Goal: Task Accomplishment & Management: Manage account settings

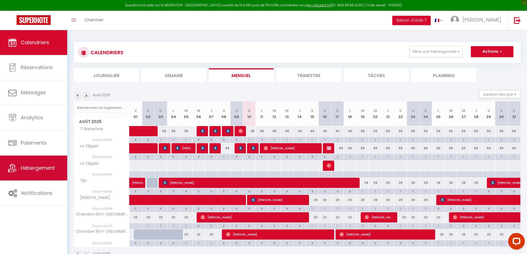
click at [39, 165] on span "Hébergement" at bounding box center [38, 168] width 34 height 7
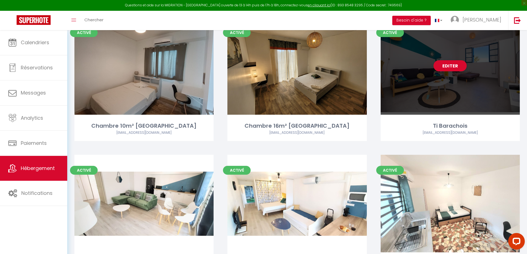
scroll to position [55, 0]
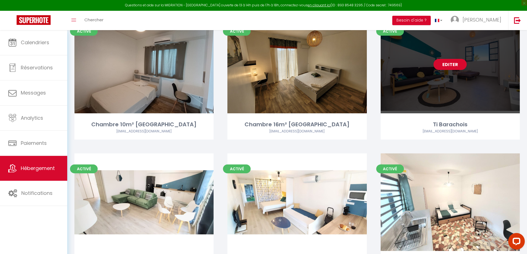
click at [443, 66] on link "Editer" at bounding box center [450, 64] width 33 height 11
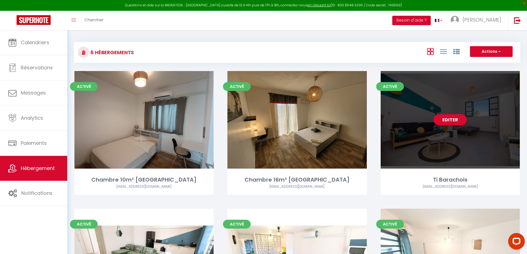
select select "3"
select select "2"
select select "1"
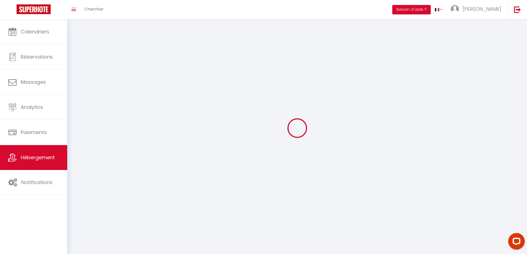
select select
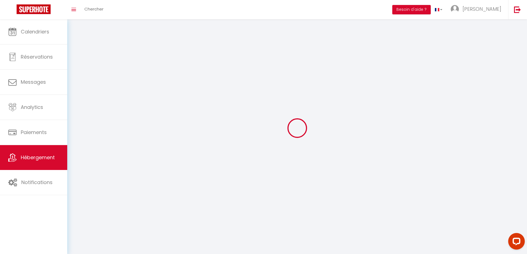
checkbox input "false"
select select
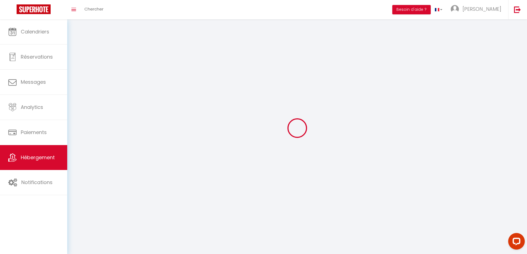
select select
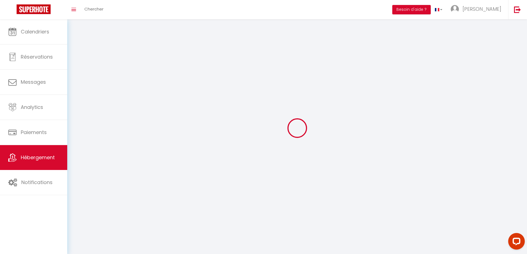
select select
checkbox input "false"
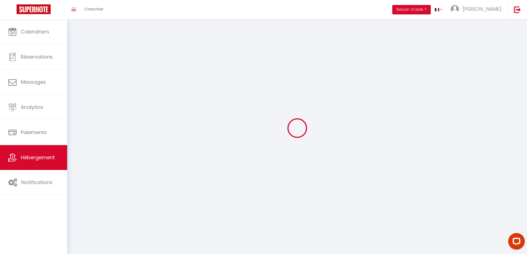
checkbox input "false"
select select
select select "1"
select select
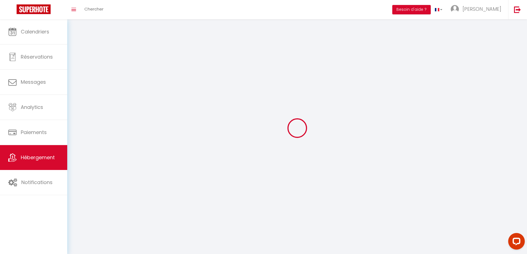
select select "28"
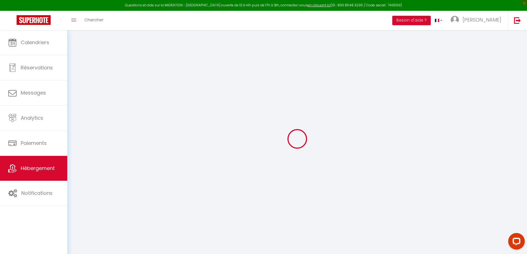
select select
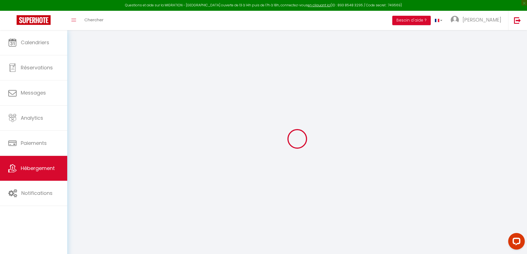
select select
checkbox input "false"
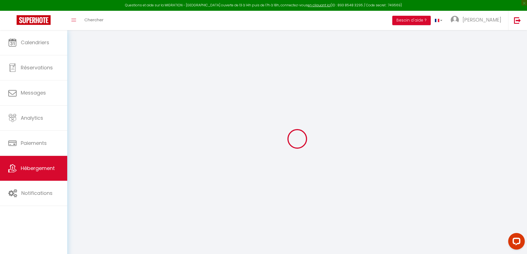
select select
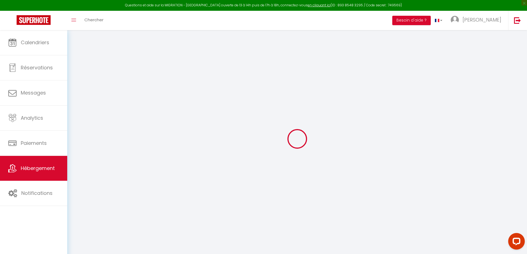
select select
checkbox input "false"
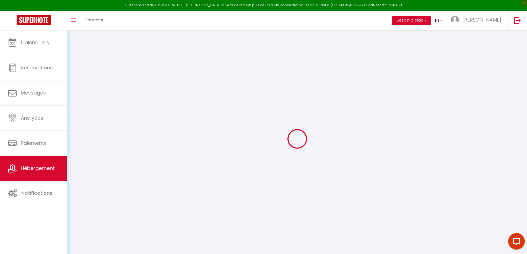
checkbox input "false"
select select
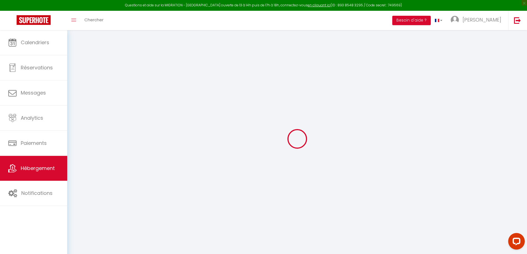
select select
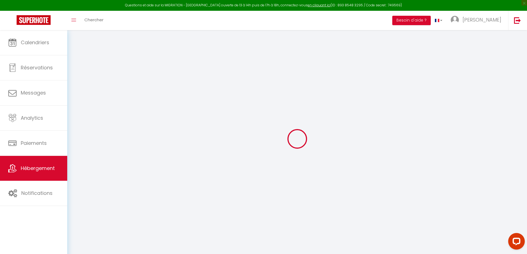
checkbox input "false"
select select
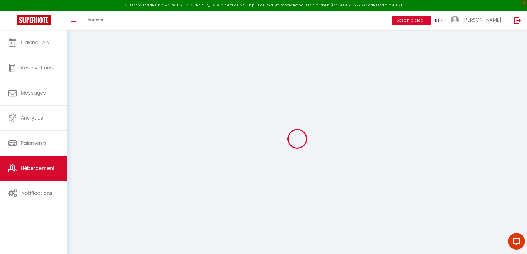
select select
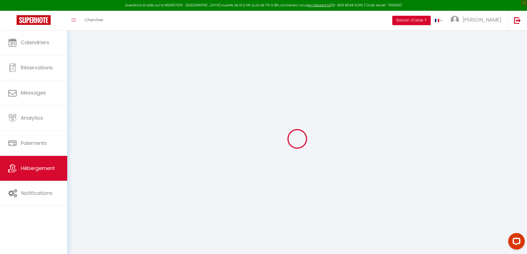
select select
checkbox input "false"
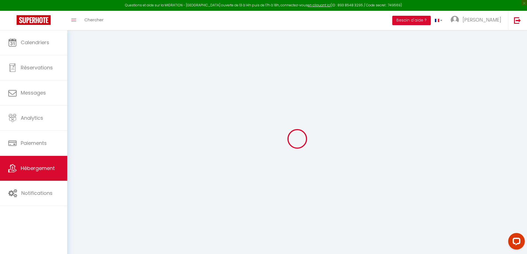
checkbox input "false"
select select
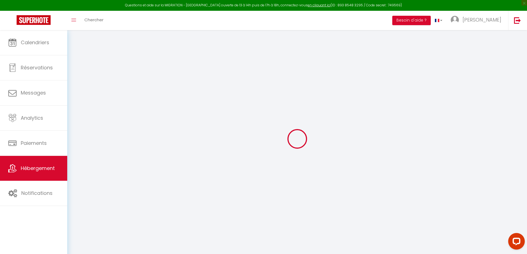
select select
checkbox input "false"
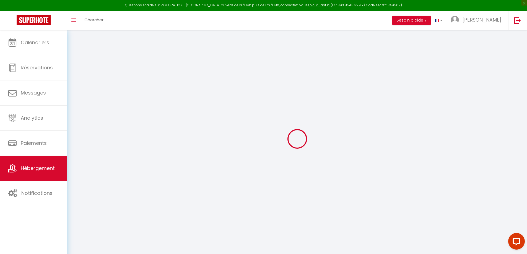
checkbox input "false"
select select
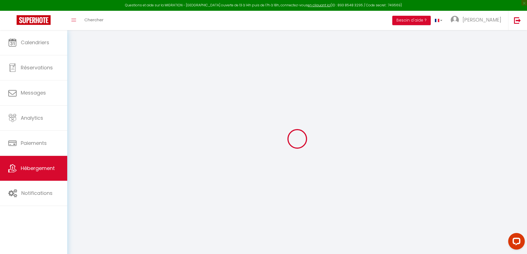
type input "Ti Barachois"
select select "2"
type input "49"
type input "39"
type input "300"
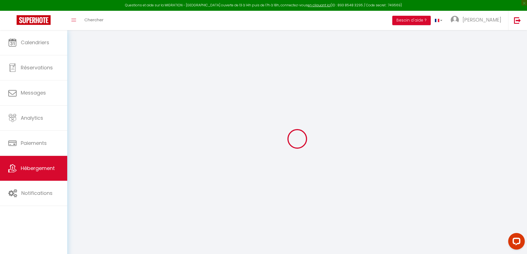
select select
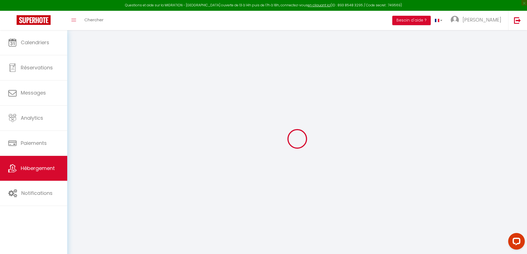
type input "Appt [STREET_ADDRESS]"
type input "97400"
type input "Saint Denis"
select select "177"
type input "[EMAIL_ADDRESS][DOMAIN_NAME]"
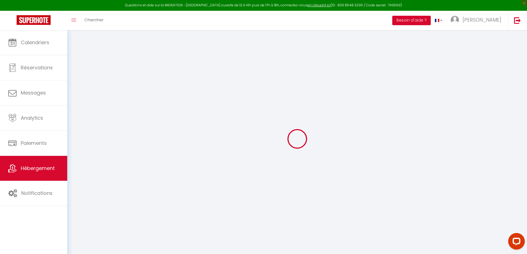
select select "3102"
checkbox input "false"
checkbox input "true"
checkbox input "false"
checkbox input "true"
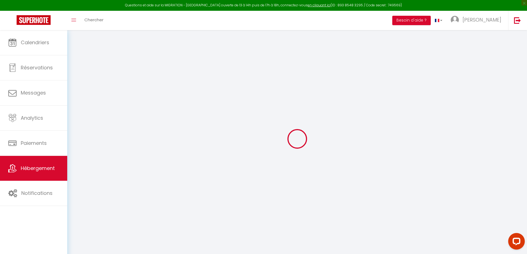
type input "0"
select select
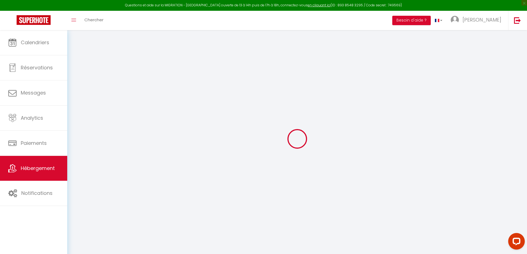
select select
checkbox input "false"
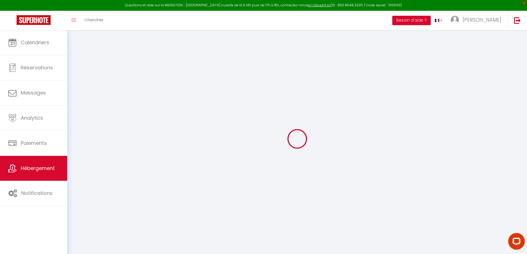
checkbox input "true"
checkbox input "false"
checkbox input "true"
select select
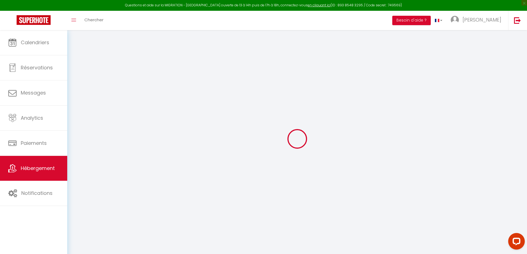
select select
checkbox input "false"
checkbox input "true"
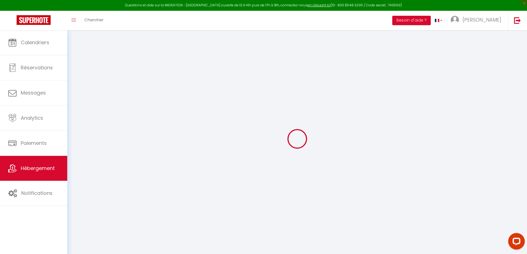
checkbox input "false"
checkbox input "true"
checkbox input "false"
checkbox input "true"
checkbox input "false"
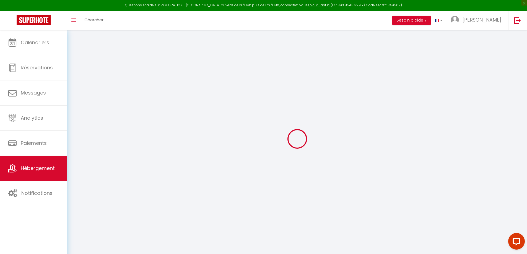
checkbox input "true"
select select "14:00"
select select "11:00"
select select "30"
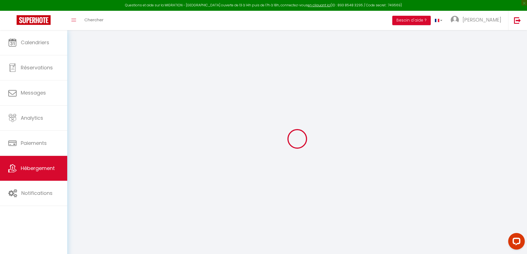
select select "120"
checkbox input "false"
checkbox input "true"
checkbox input "false"
checkbox input "true"
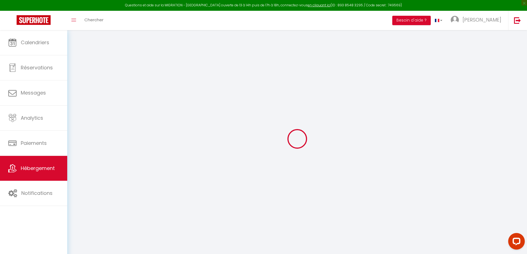
checkbox input "false"
checkbox input "true"
checkbox input "false"
checkbox input "true"
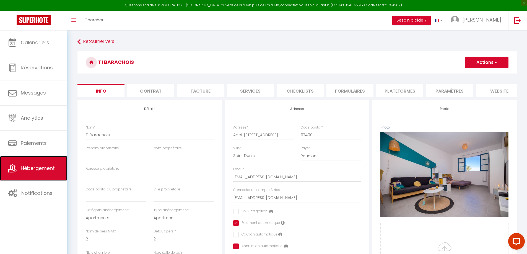
click at [50, 170] on span "Hébergement" at bounding box center [38, 168] width 34 height 7
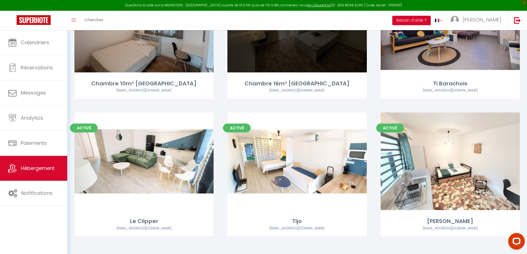
scroll to position [99, 0]
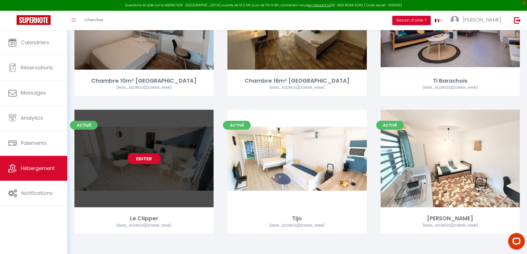
click at [143, 158] on link "Editer" at bounding box center [144, 158] width 33 height 11
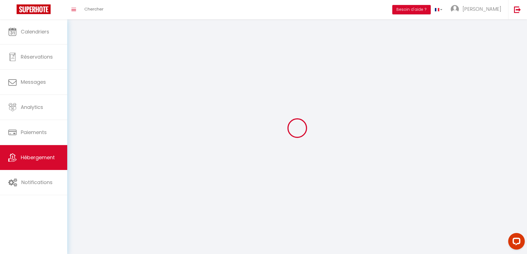
select select "1"
select select "28"
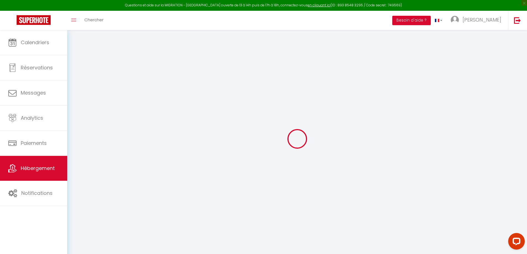
select select
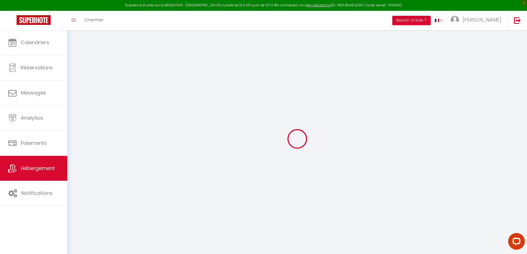
select select
checkbox input "false"
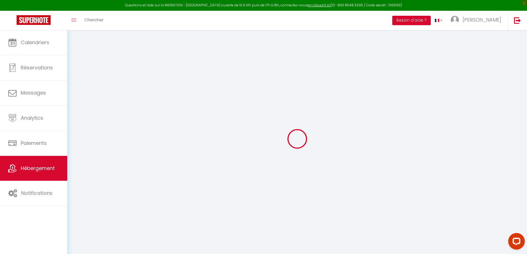
select select
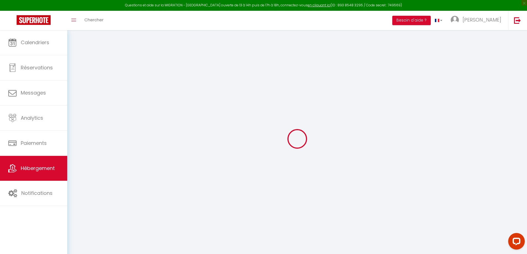
select select
checkbox input "false"
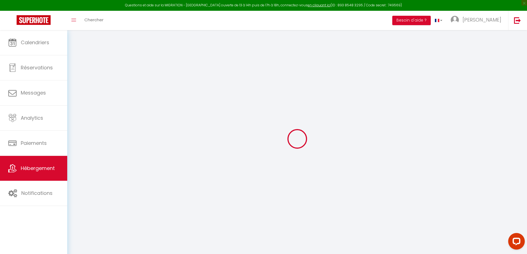
checkbox input "false"
select select
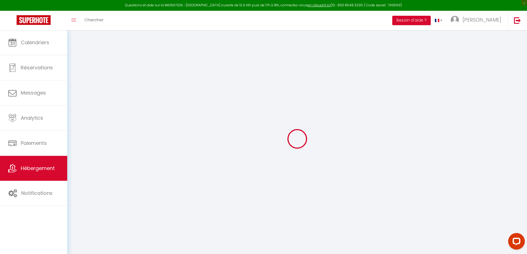
select select
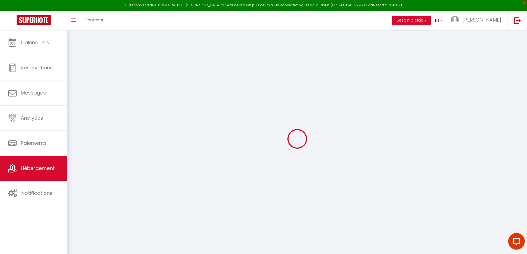
checkbox input "false"
select select
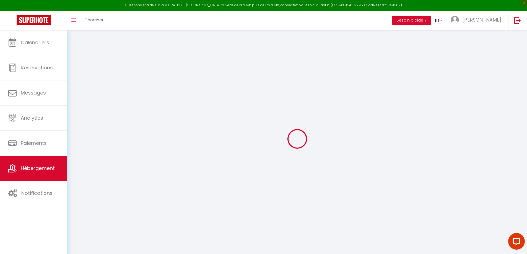
select select
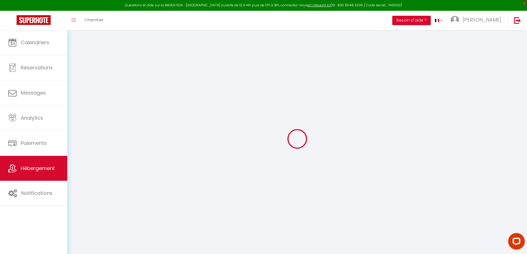
select select
checkbox input "false"
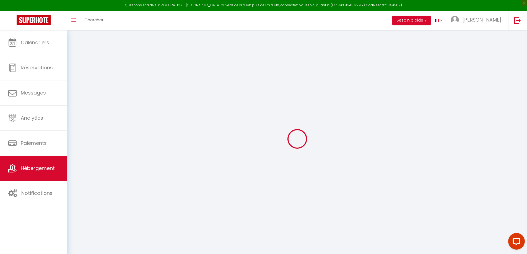
checkbox input "false"
select select
type input "Le Clipper"
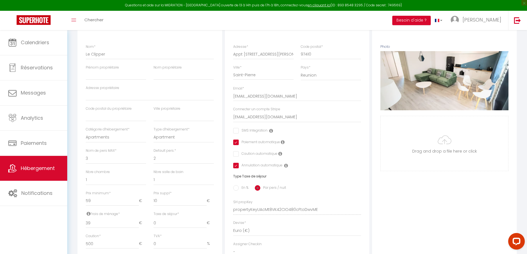
scroll to position [83, 0]
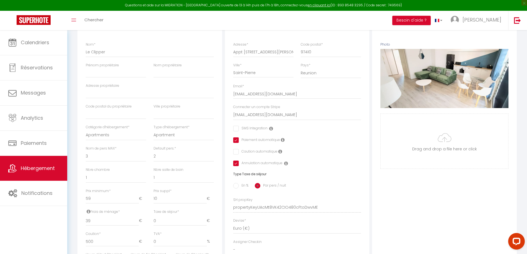
drag, startPoint x: 162, startPoint y: 120, endPoint x: 213, endPoint y: 6, distance: 124.8
click at [41, 166] on span "Hébergement" at bounding box center [38, 168] width 34 height 7
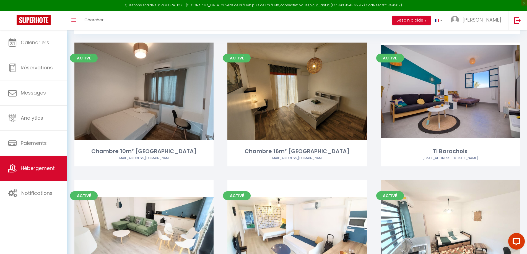
scroll to position [99, 0]
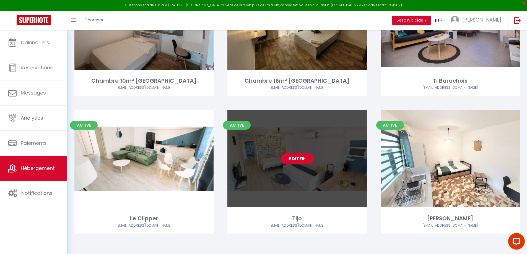
click at [298, 160] on link "Editer" at bounding box center [297, 158] width 33 height 11
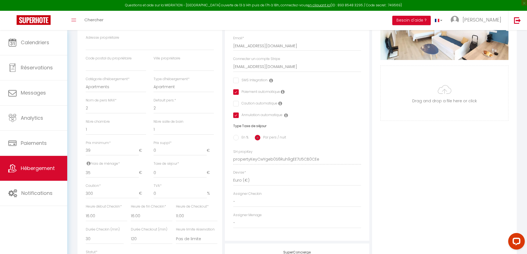
scroll to position [138, 0]
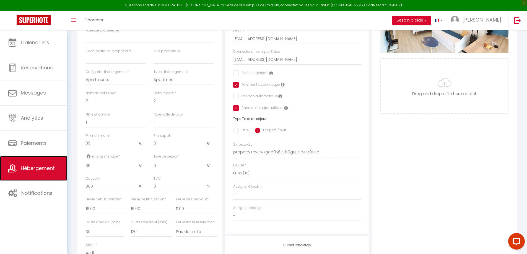
click at [45, 171] on span "Hébergement" at bounding box center [38, 168] width 34 height 7
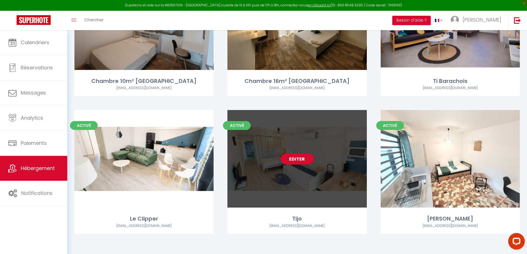
scroll to position [99, 0]
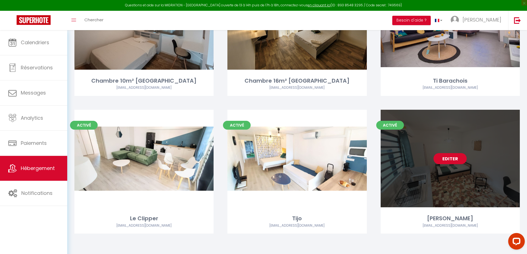
click at [448, 158] on link "Editer" at bounding box center [450, 158] width 33 height 11
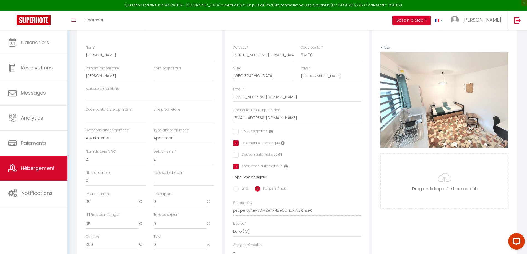
scroll to position [83, 0]
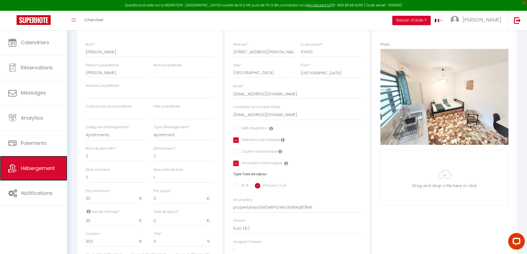
click at [33, 168] on span "Hébergement" at bounding box center [38, 168] width 34 height 7
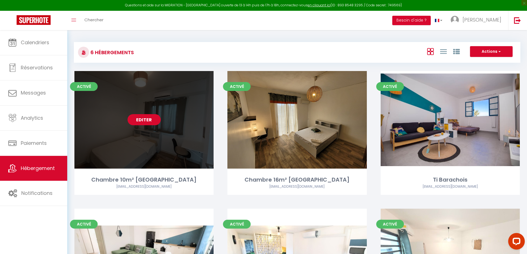
click at [152, 119] on link "Editer" at bounding box center [144, 119] width 33 height 11
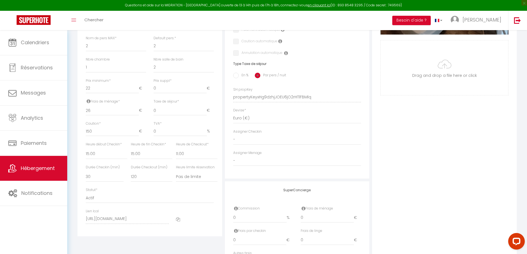
scroll to position [194, 0]
drag, startPoint x: 94, startPoint y: 117, endPoint x: 88, endPoint y: 116, distance: 5.6
click at [88, 115] on input "26" at bounding box center [112, 110] width 53 height 10
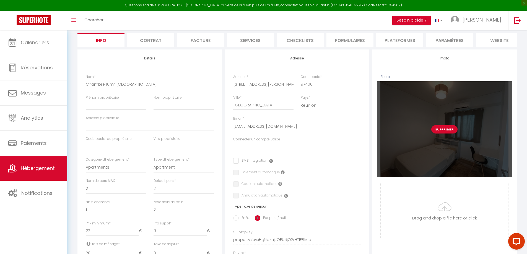
scroll to position [0, 0]
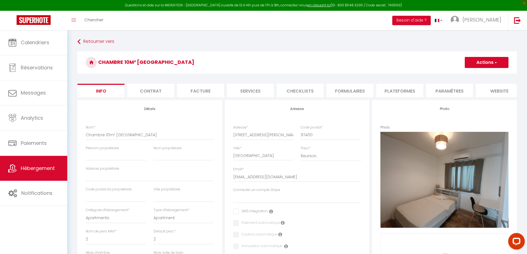
click at [491, 61] on button "Actions" at bounding box center [487, 62] width 44 height 11
click at [468, 73] on input "Enregistrer" at bounding box center [465, 75] width 20 height 6
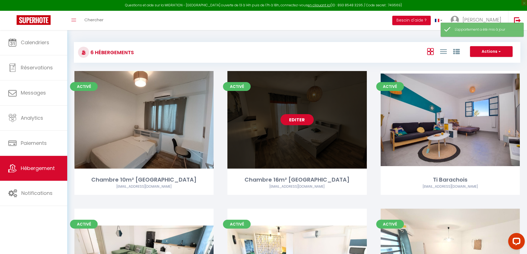
click at [302, 121] on link "Editer" at bounding box center [297, 119] width 33 height 11
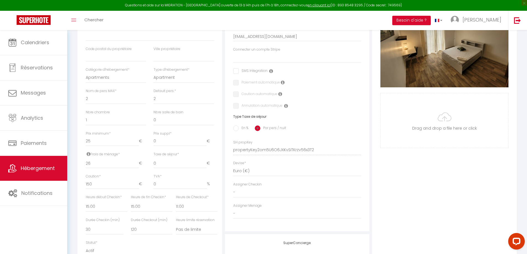
scroll to position [166, 0]
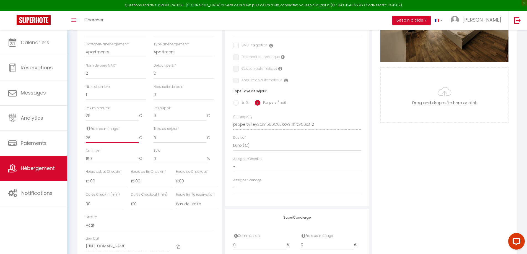
click at [89, 143] on input "26" at bounding box center [112, 138] width 53 height 10
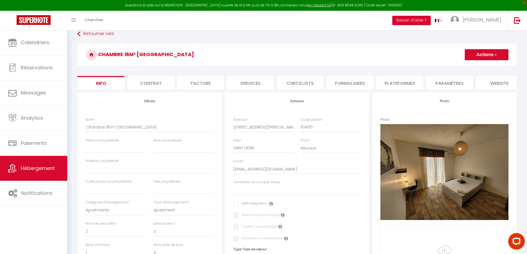
scroll to position [0, 0]
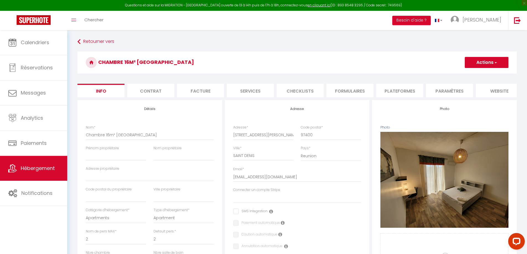
click at [478, 61] on button "Actions" at bounding box center [487, 62] width 44 height 11
click at [465, 73] on input "Enregistrer" at bounding box center [465, 75] width 20 height 6
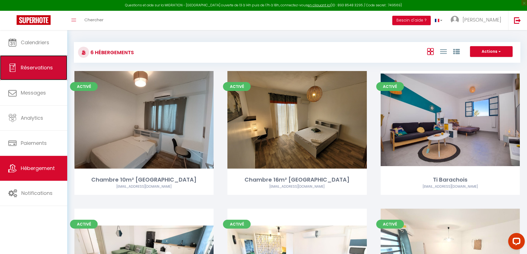
click at [37, 73] on link "Réservations" at bounding box center [33, 67] width 67 height 25
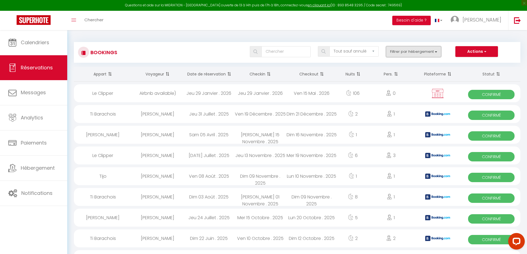
click at [404, 54] on button "Filtrer par hébergement" at bounding box center [413, 51] width 55 height 11
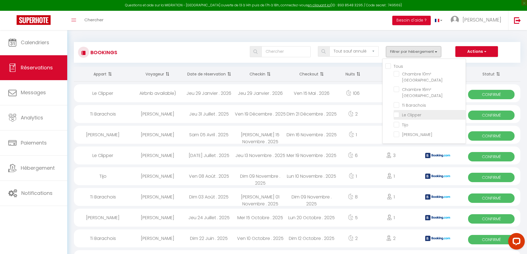
click at [400, 114] on input "Le Clipper" at bounding box center [430, 115] width 72 height 6
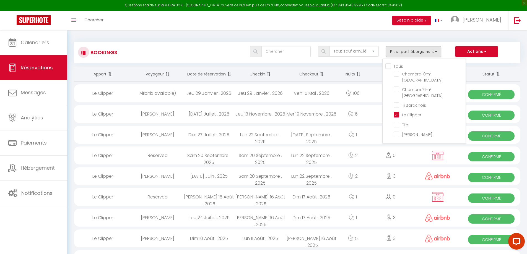
click at [213, 54] on div "Tous les statuts Annulé Confirmé Non Confirmé Tout sauf annulé No Show Request …" at bounding box center [316, 51] width 409 height 11
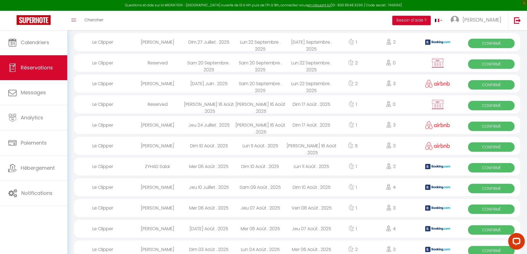
scroll to position [138, 0]
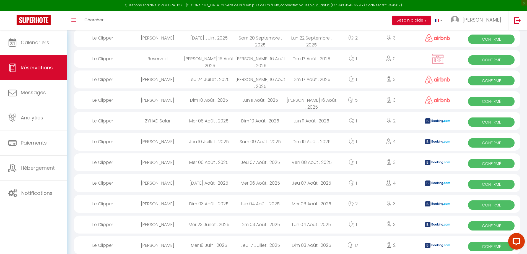
click at [259, 100] on div "Lun 11 Août . 2025" at bounding box center [260, 100] width 51 height 18
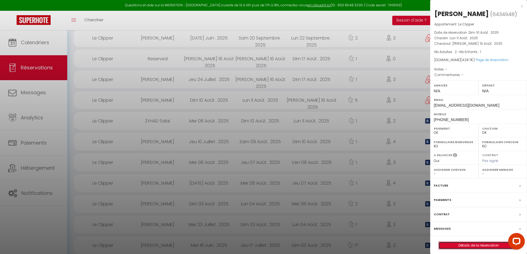
click at [479, 244] on link "Détails de la réservation" at bounding box center [479, 245] width 80 height 7
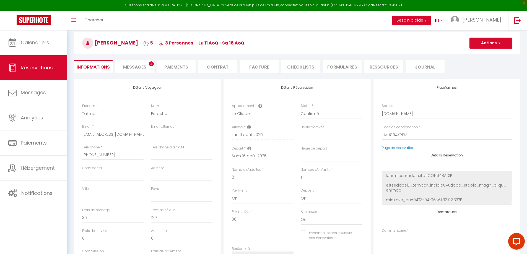
scroll to position [55, 0]
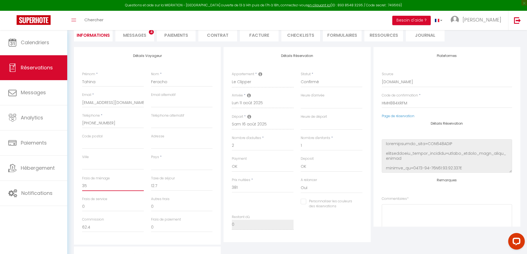
drag, startPoint x: 89, startPoint y: 188, endPoint x: 85, endPoint y: 189, distance: 4.5
click at [85, 189] on input "35" at bounding box center [113, 186] width 62 height 10
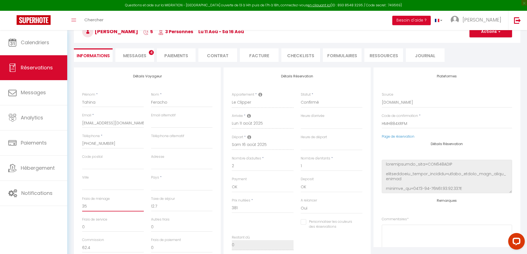
scroll to position [0, 0]
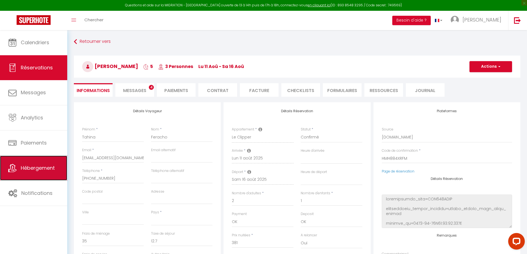
click at [33, 174] on link "Hébergement" at bounding box center [33, 168] width 67 height 25
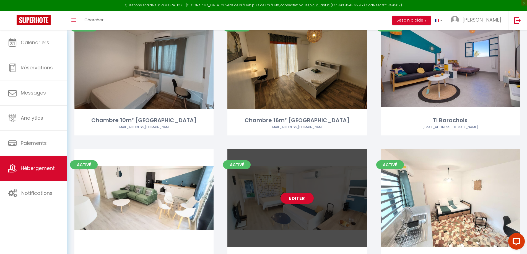
scroll to position [99, 0]
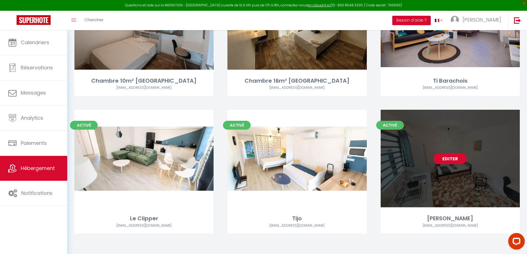
click at [452, 160] on link "Editer" at bounding box center [450, 158] width 33 height 11
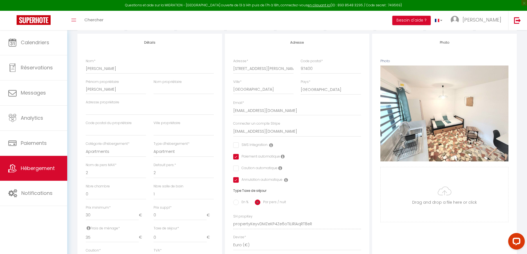
scroll to position [111, 0]
